Goal: Task Accomplishment & Management: Use online tool/utility

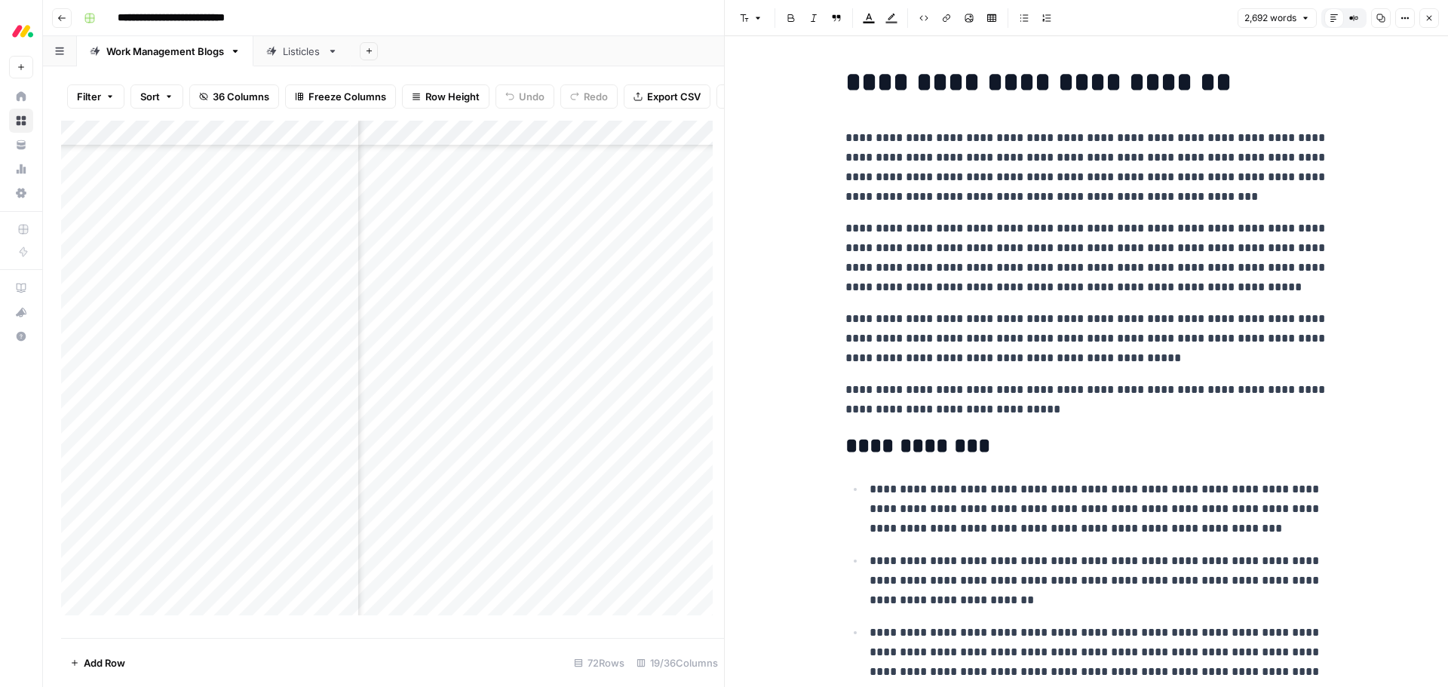
scroll to position [1402, 1897]
click at [267, 145] on div "Add Column" at bounding box center [392, 374] width 663 height 506
click at [183, 248] on span "Sort Ascending" at bounding box center [181, 250] width 132 height 15
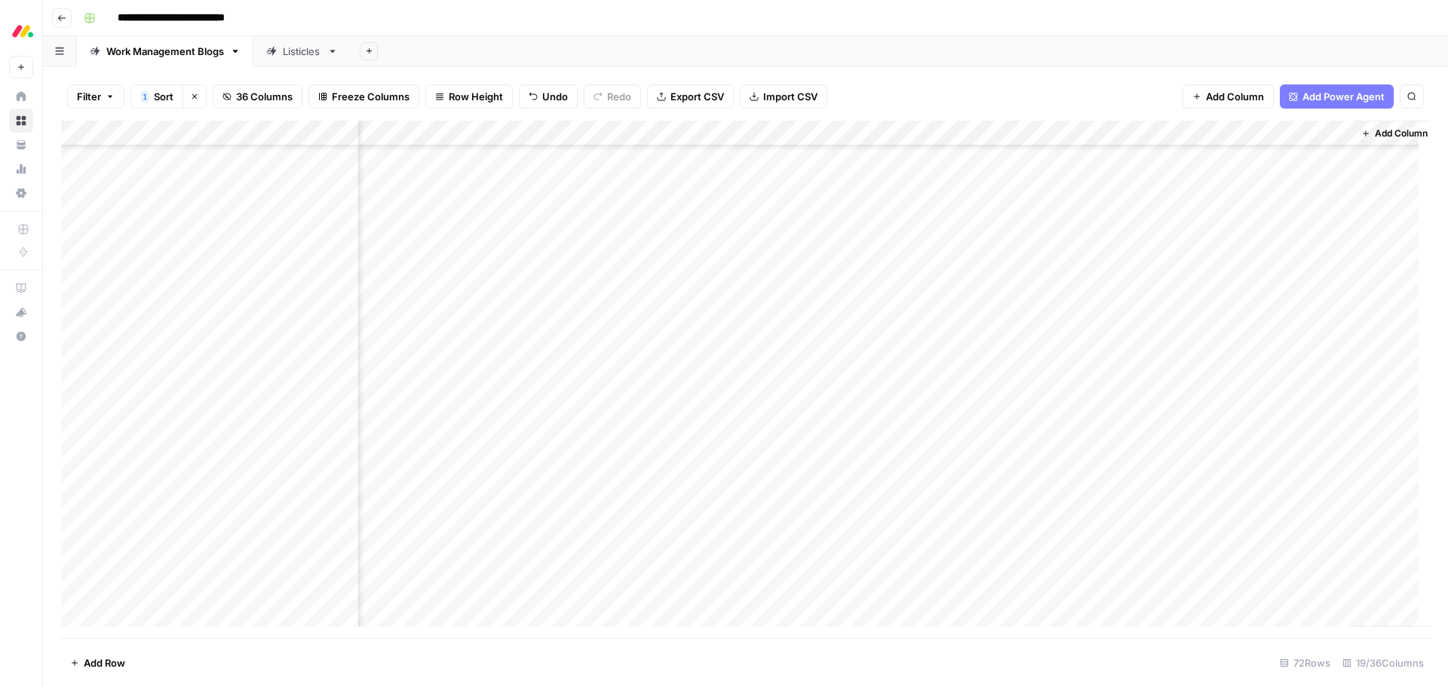
scroll to position [723, 1439]
click at [435, 178] on div "Add Column" at bounding box center [745, 379] width 1369 height 517
click at [1009, 181] on div "Add Column" at bounding box center [745, 379] width 1369 height 517
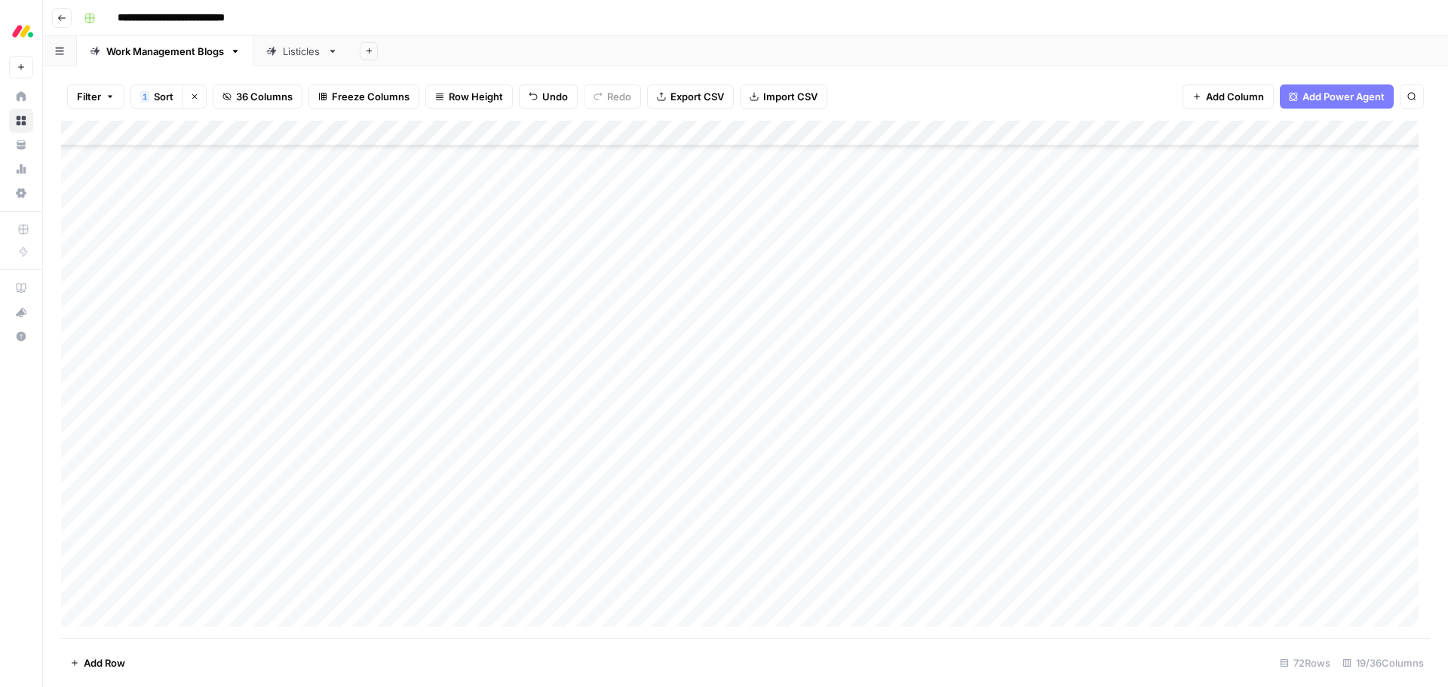
click at [526, 179] on div "Add Column" at bounding box center [745, 379] width 1369 height 517
click at [556, 177] on div "Add Column" at bounding box center [745, 379] width 1369 height 517
click at [554, 131] on div "Add Column" at bounding box center [745, 379] width 1369 height 517
click at [516, 249] on input "Work Management" at bounding box center [575, 246] width 153 height 15
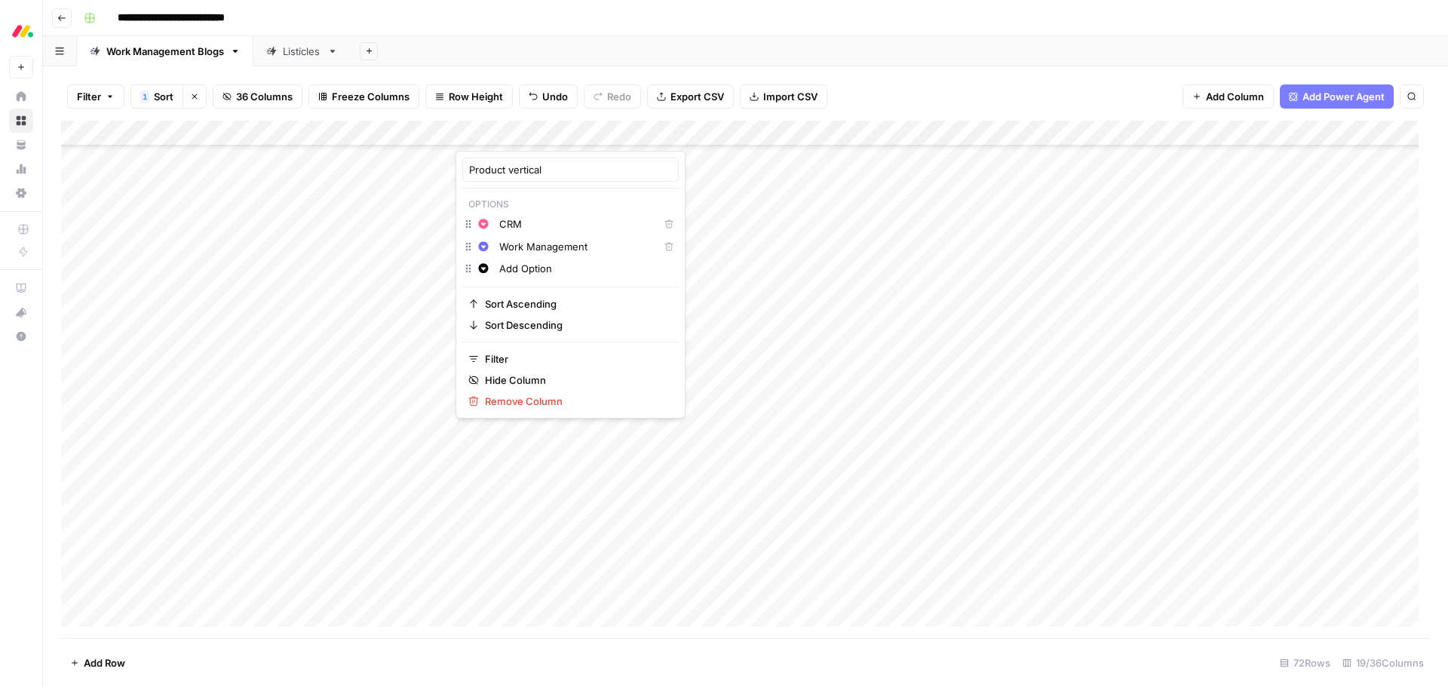
click at [516, 249] on input "Work Management" at bounding box center [575, 246] width 153 height 15
type input "work management"
click at [507, 277] on div "Change color Add Option" at bounding box center [570, 269] width 216 height 21
click at [509, 273] on input "Add Option" at bounding box center [585, 268] width 173 height 15
click at [499, 270] on div "Add Option" at bounding box center [586, 268] width 180 height 17
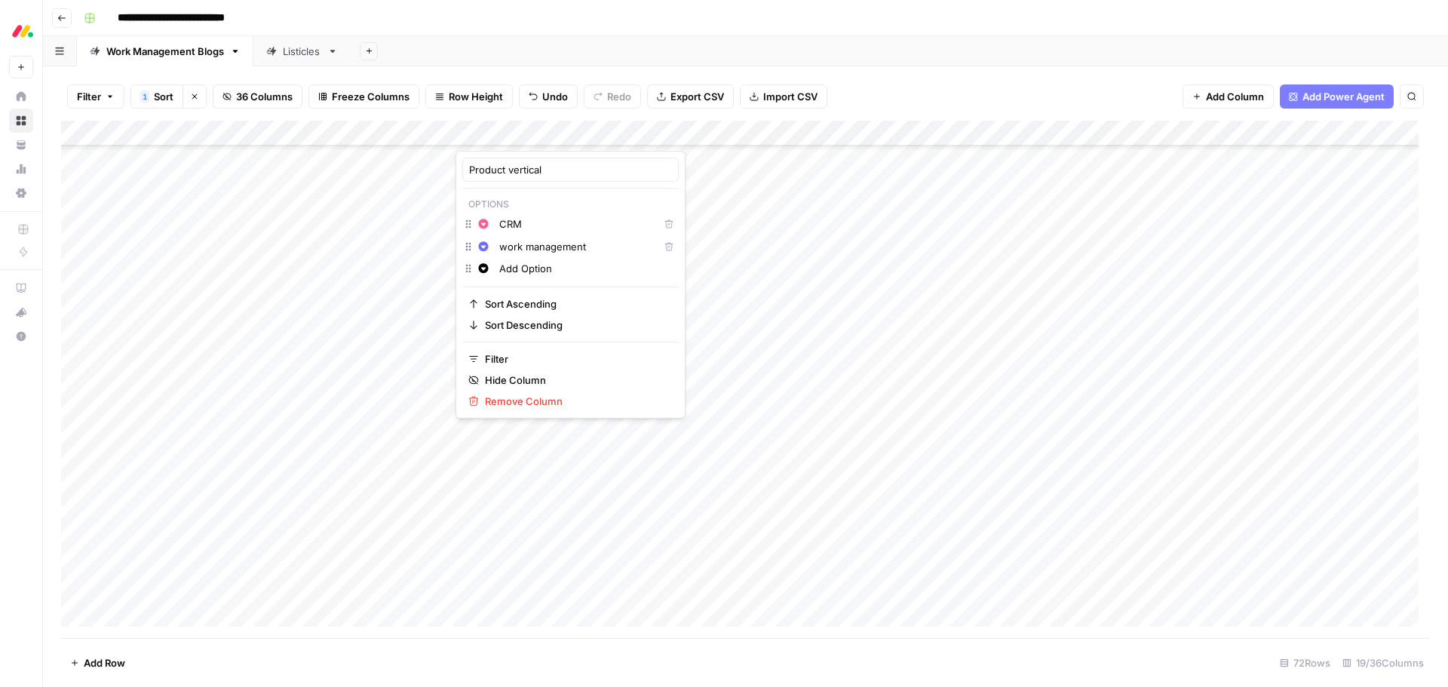
click at [499, 270] on div "Add Option" at bounding box center [586, 268] width 180 height 17
click at [510, 270] on input "Add Option" at bounding box center [585, 268] width 173 height 15
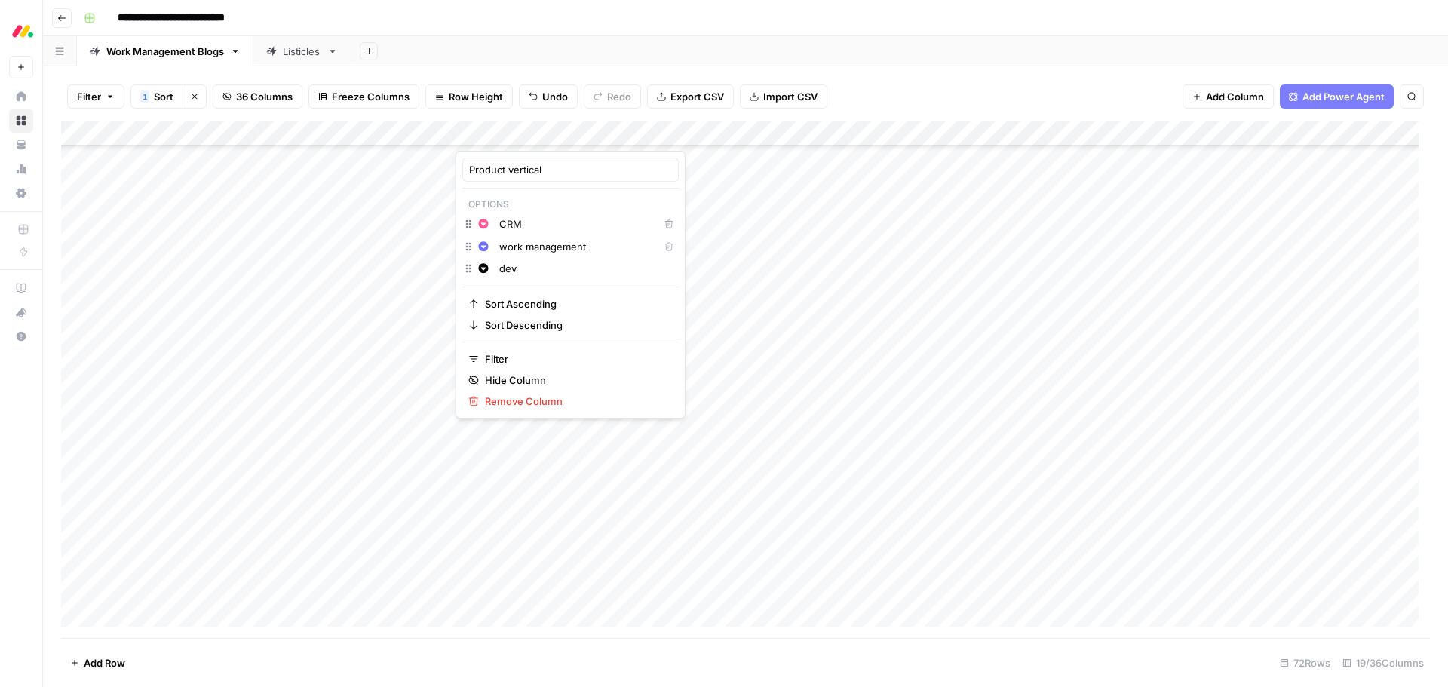
click at [526, 293] on div "Product vertical Options Change color CRM Delete Change color work management D…" at bounding box center [571, 285] width 230 height 268
click at [482, 274] on button "Change color" at bounding box center [483, 268] width 18 height 18
click at [537, 293] on span "Green" at bounding box center [570, 293] width 98 height 15
click at [535, 271] on input "dev" at bounding box center [585, 268] width 173 height 15
click at [516, 295] on input "dev" at bounding box center [585, 291] width 173 height 15
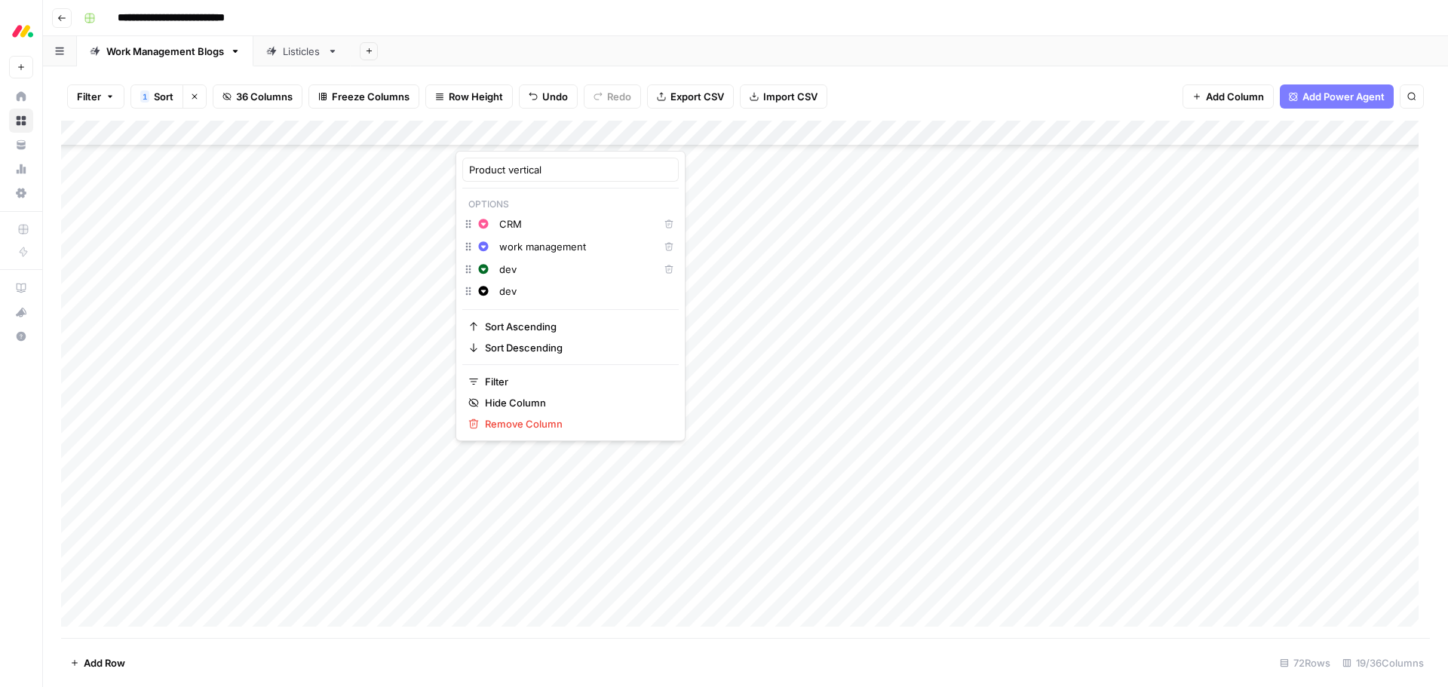
click at [516, 295] on input "dev" at bounding box center [585, 291] width 173 height 15
type input "service"
click at [597, 75] on div "Filter 1 Sort Clear sorts 36 Columns Freeze Columns Row Height Undo Redo Export…" at bounding box center [745, 96] width 1369 height 48
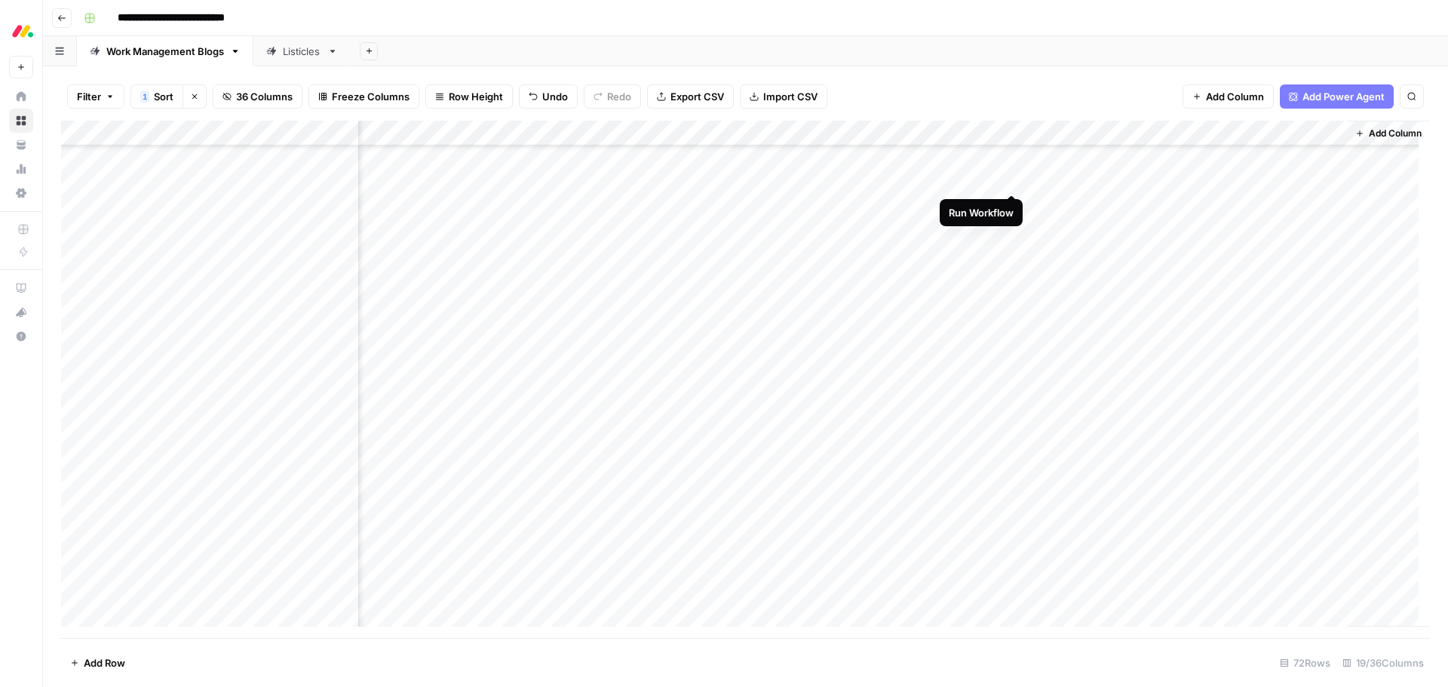
click at [1013, 182] on div "Add Column" at bounding box center [745, 379] width 1369 height 517
click at [1089, 81] on div "Filter 1 Sort Clear sorts 36 Columns Freeze Columns Row Height Undo Redo Export…" at bounding box center [745, 96] width 1369 height 48
